Goal: Task Accomplishment & Management: Complete application form

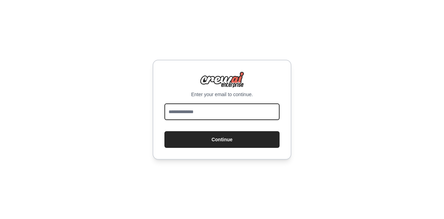
click at [228, 113] on input "email" at bounding box center [221, 111] width 115 height 17
type input "**********"
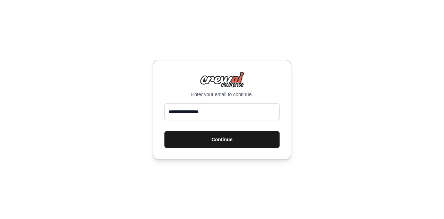
click at [227, 138] on button "Continue" at bounding box center [221, 139] width 115 height 17
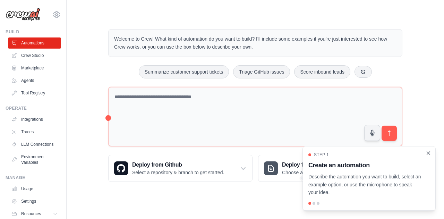
click at [427, 152] on icon "Close walkthrough" at bounding box center [428, 152] width 3 height 3
